Goal: Navigation & Orientation: Find specific page/section

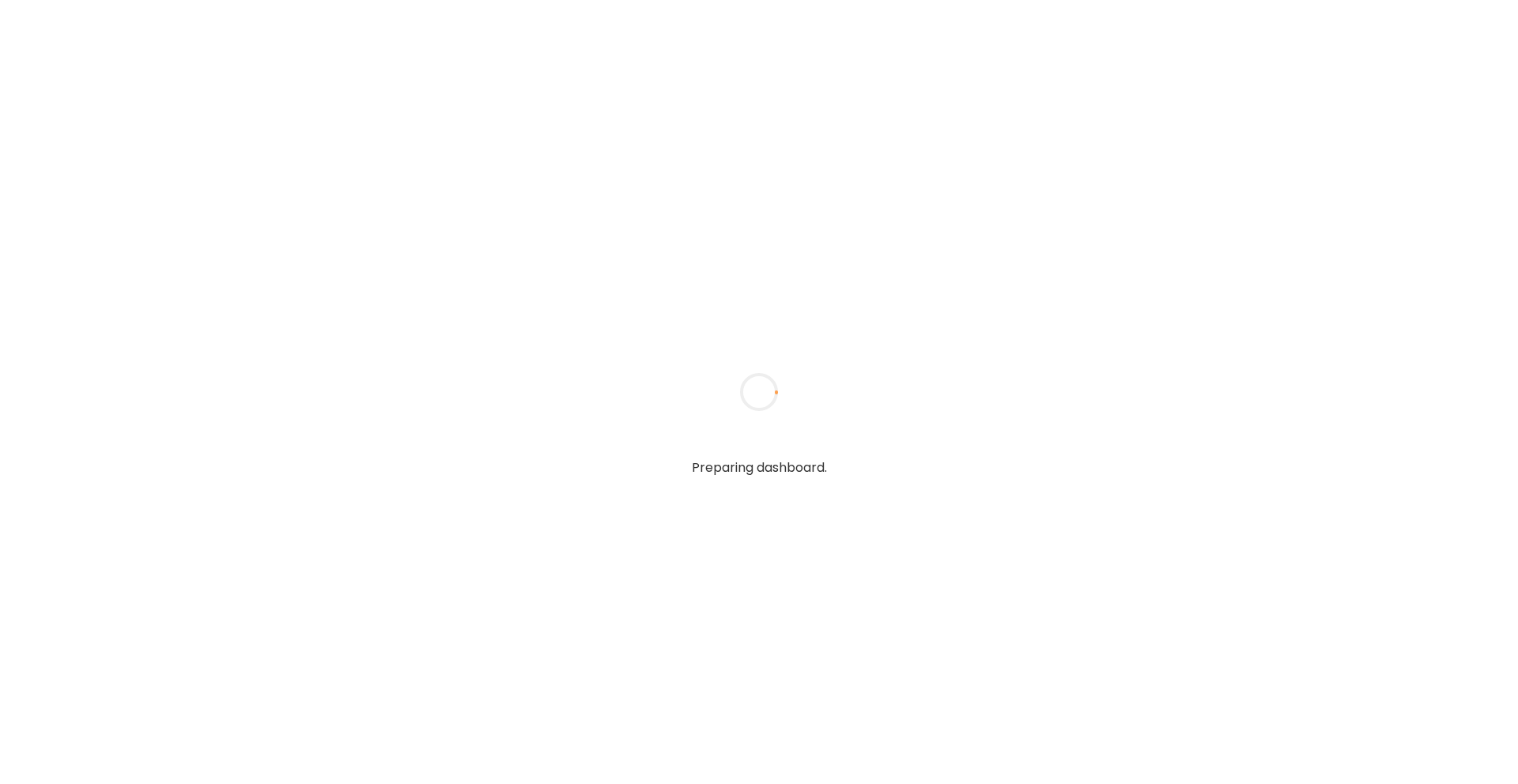
type input "**********"
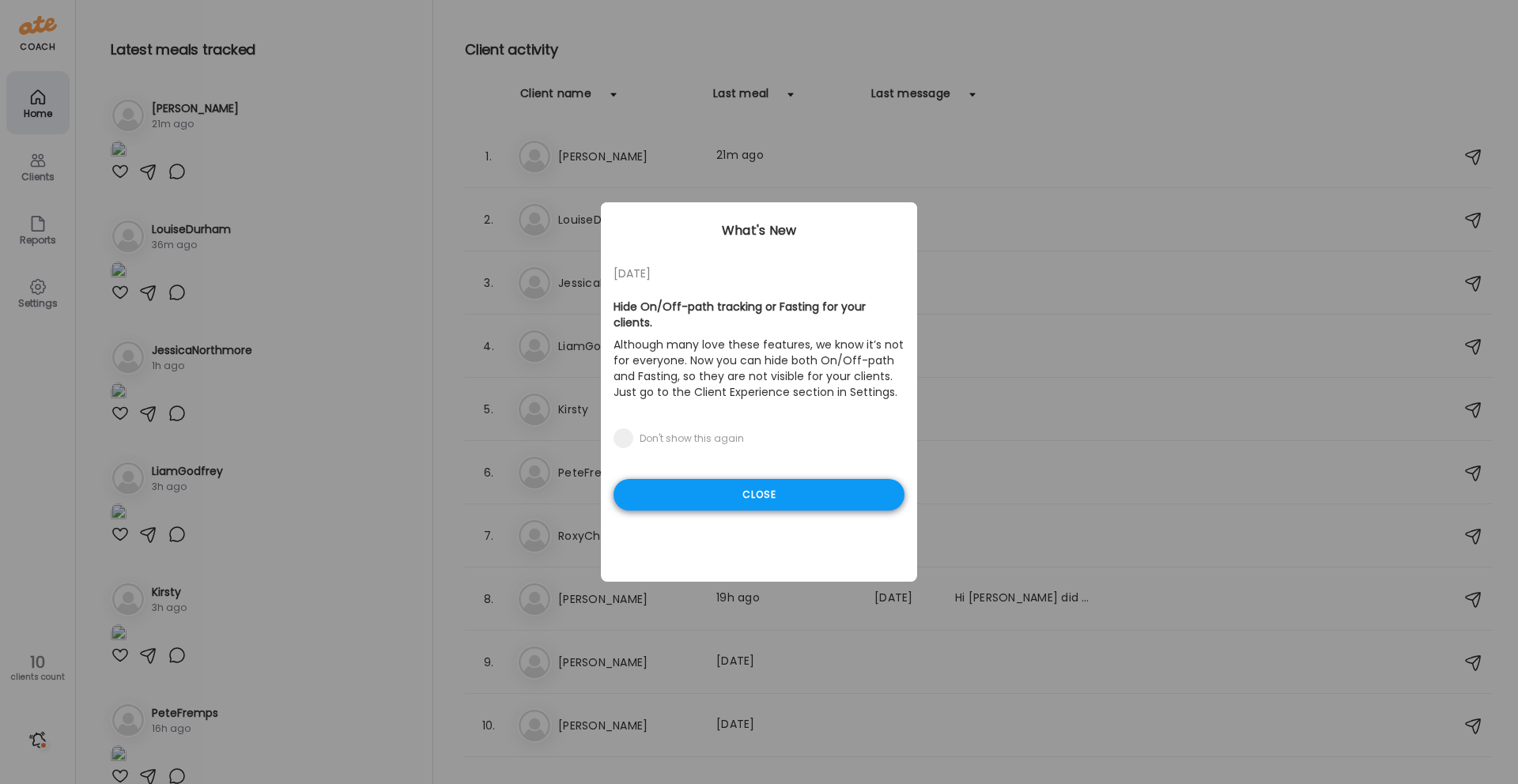
click at [774, 479] on div "Close" at bounding box center [759, 495] width 291 height 32
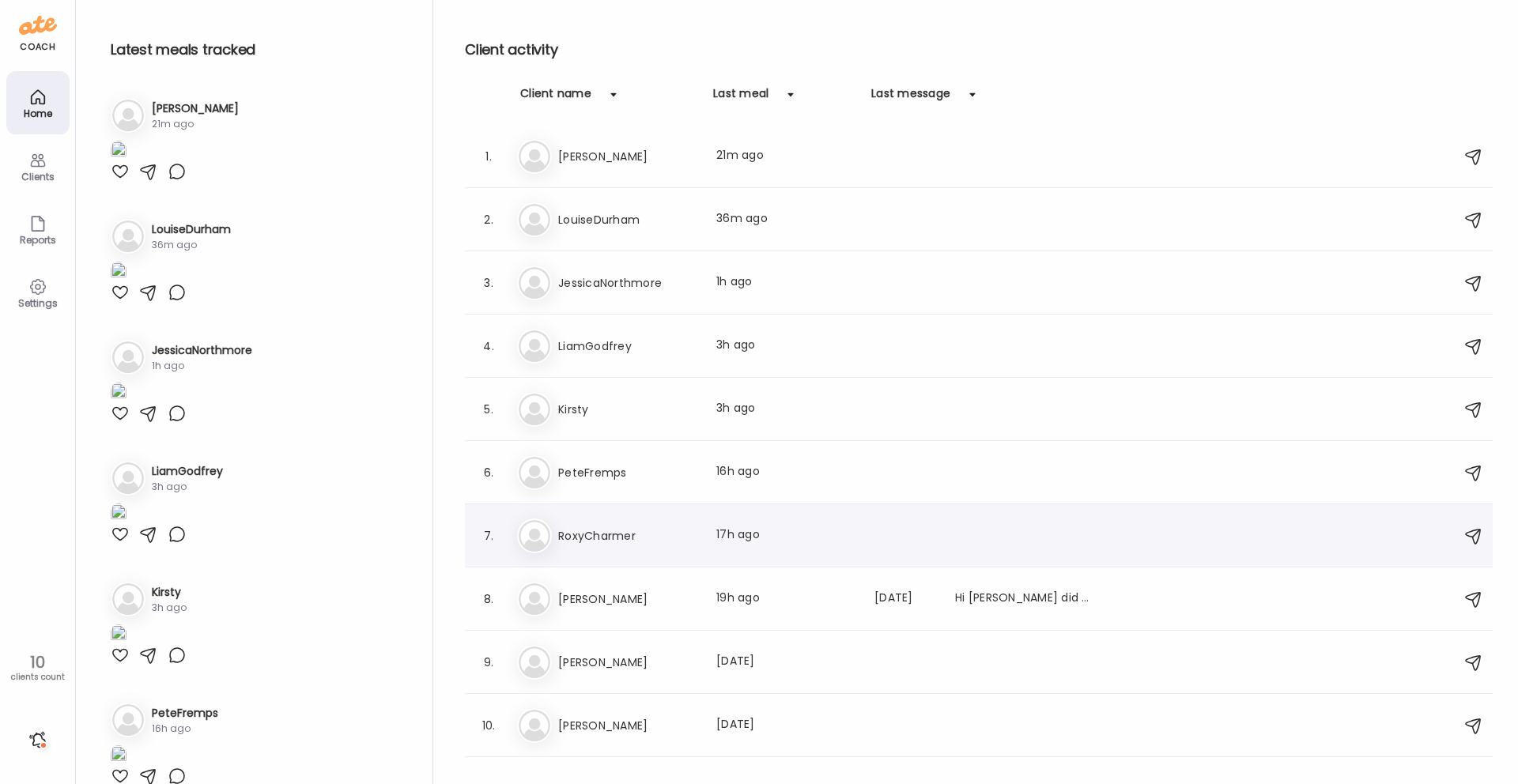
click at [625, 524] on div "Ro RoxyCharmer Last meal: 17h ago" at bounding box center [982, 535] width 928 height 34
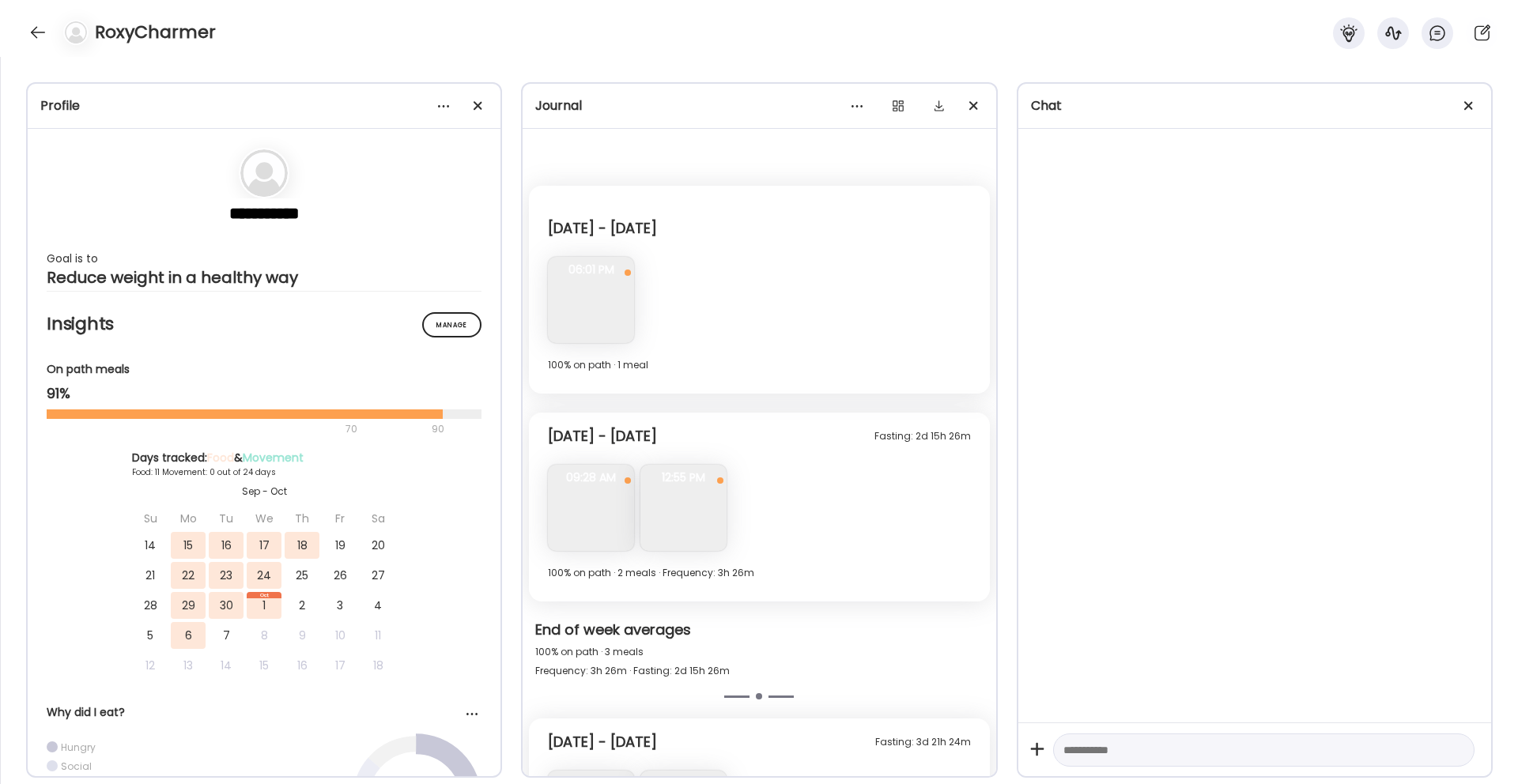
scroll to position [2510, 0]
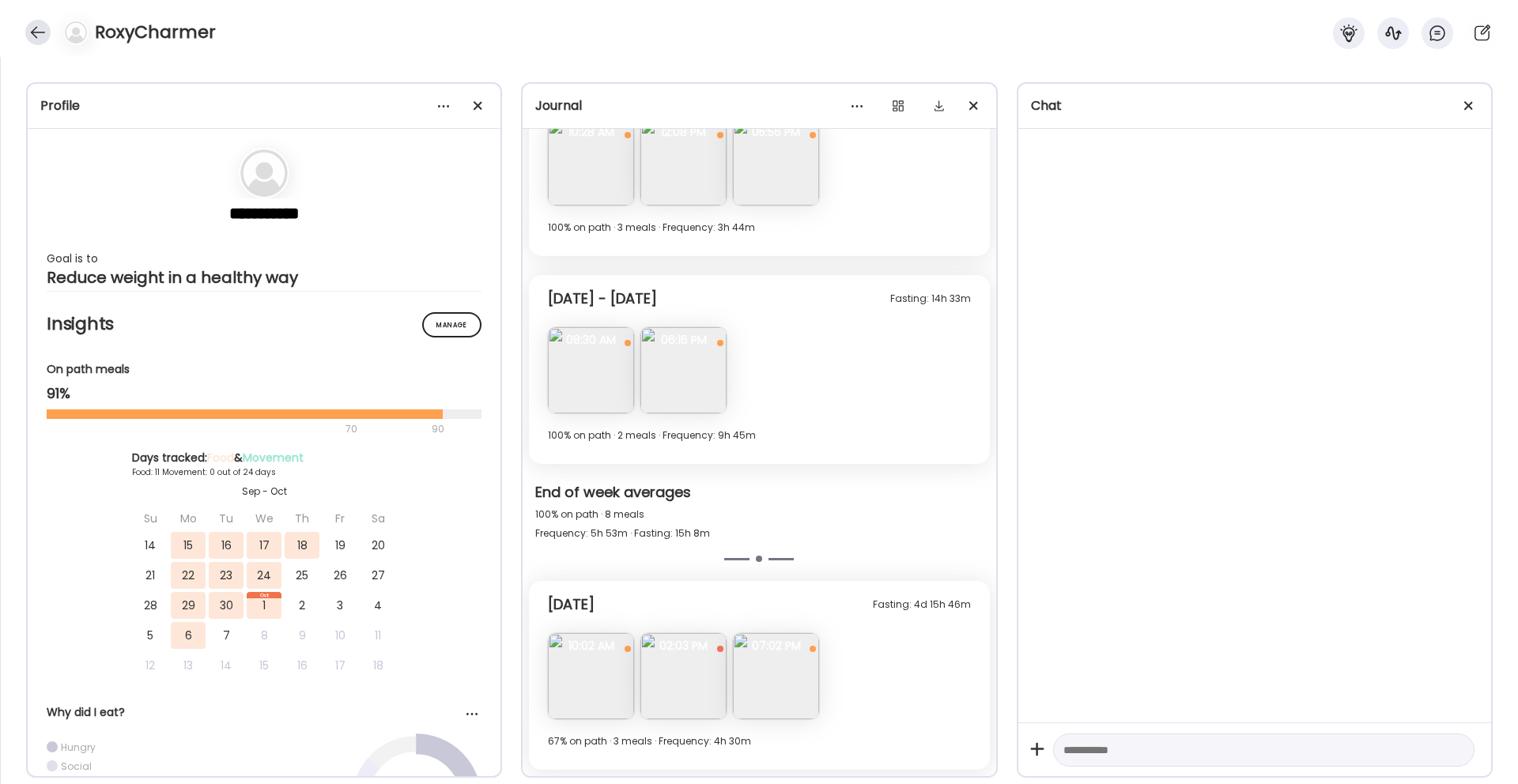
click at [36, 29] on div at bounding box center [38, 33] width 25 height 25
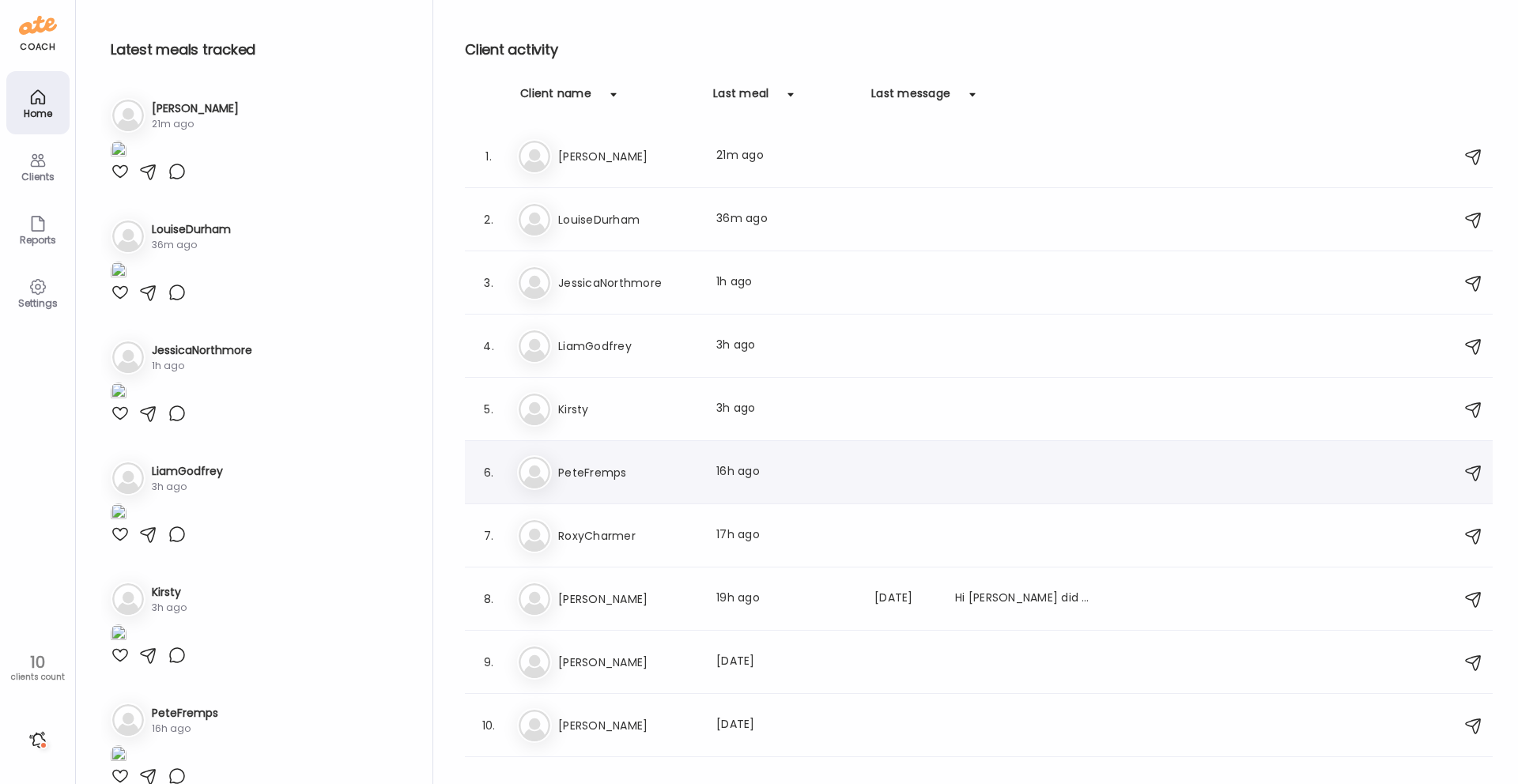
click at [601, 473] on h3 "PeteFremps" at bounding box center [628, 472] width 139 height 19
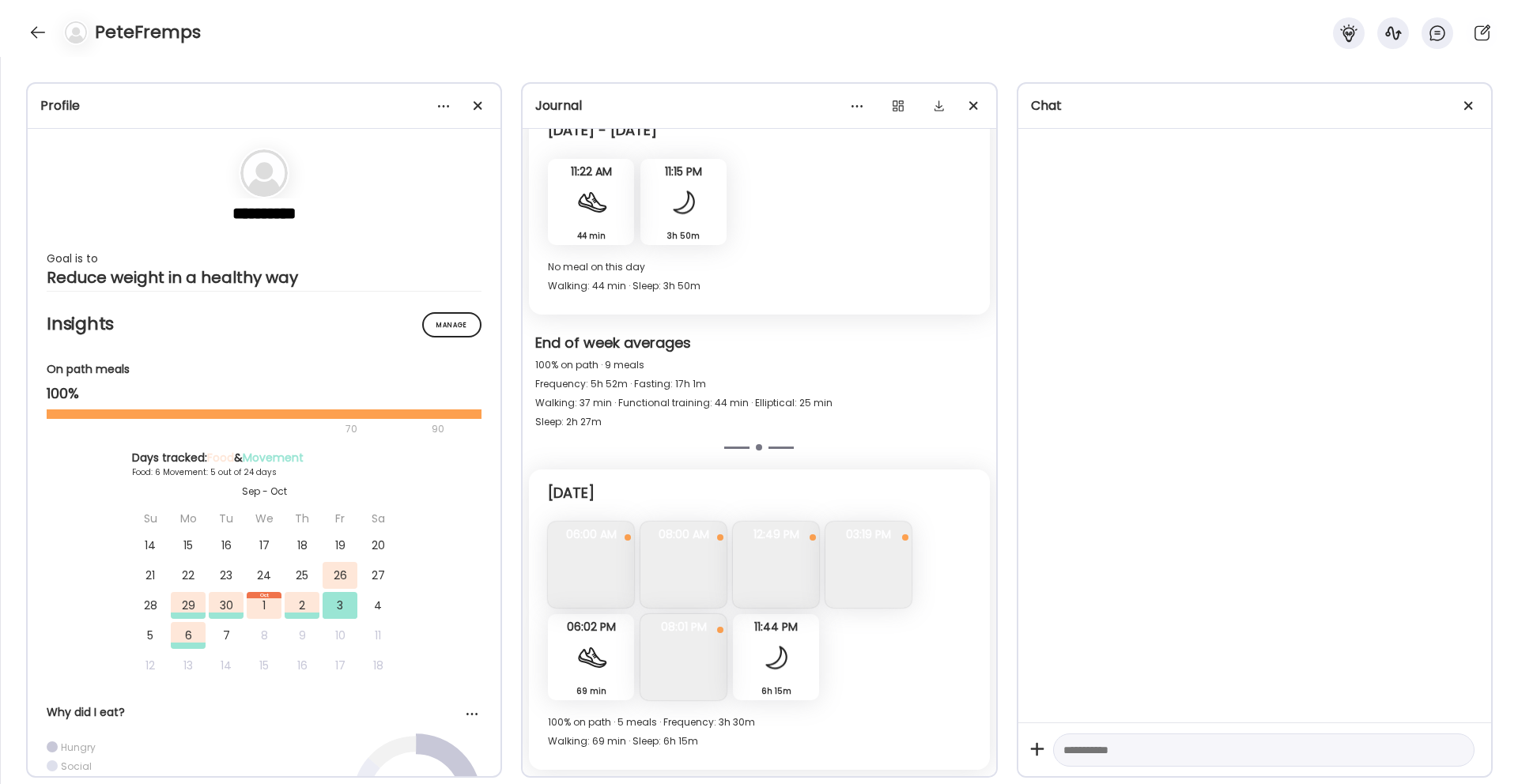
scroll to position [8062, 0]
click at [28, 20] on div "PeteFremps" at bounding box center [759, 28] width 1518 height 57
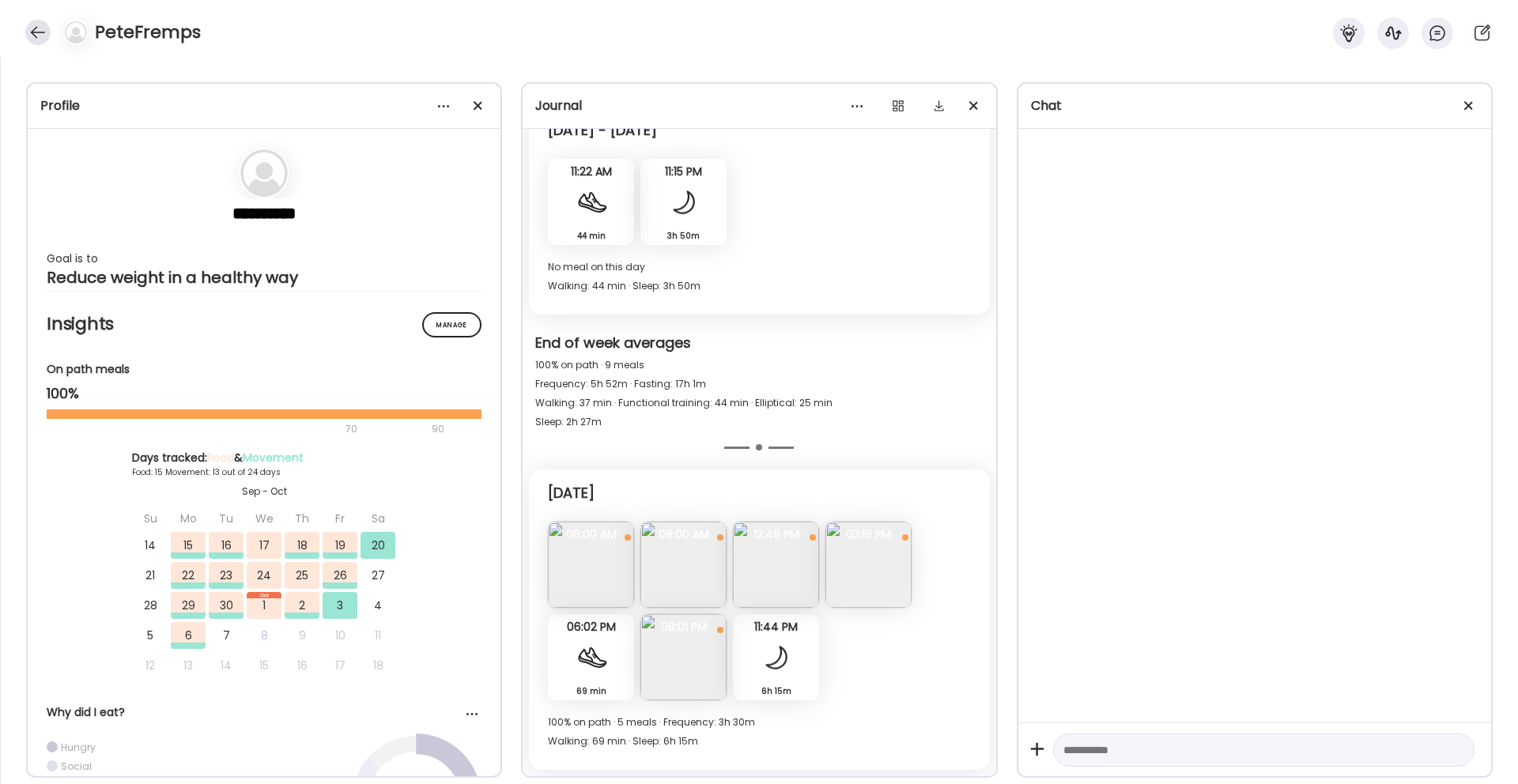
click at [33, 26] on div at bounding box center [38, 33] width 25 height 25
